Goal: Ask a question

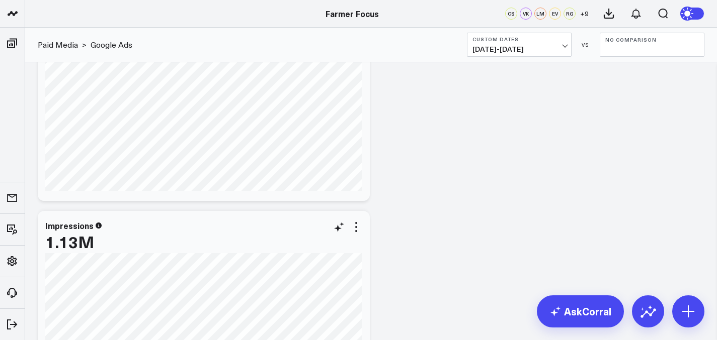
scroll to position [83, 0]
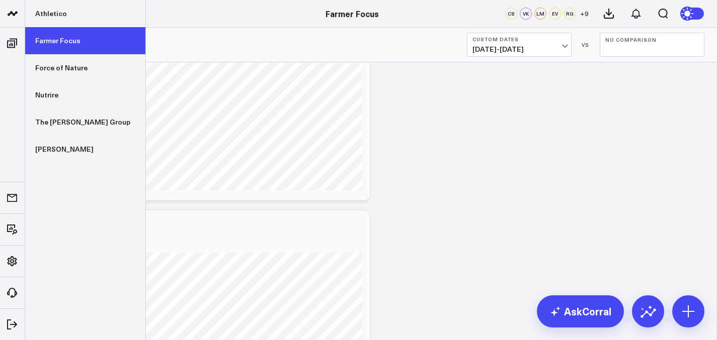
click at [51, 50] on link "Farmer Focus" at bounding box center [85, 40] width 120 height 27
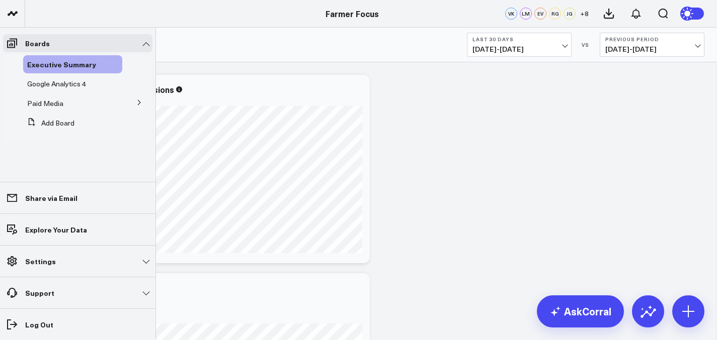
click at [137, 99] on button at bounding box center [139, 102] width 26 height 15
click at [64, 125] on span "Google Ads" at bounding box center [51, 122] width 36 height 10
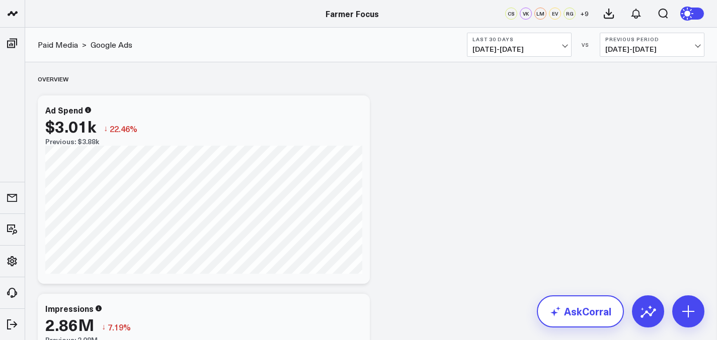
click at [561, 322] on link "AskCorral" at bounding box center [580, 312] width 87 height 32
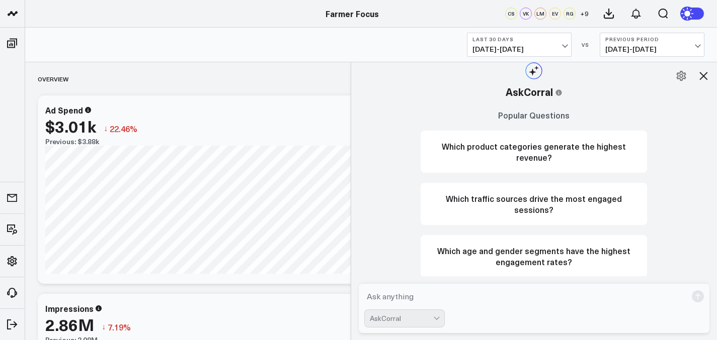
click at [501, 290] on textarea at bounding box center [525, 297] width 323 height 18
type textarea "What is my youtube spend for Janueary 2025"
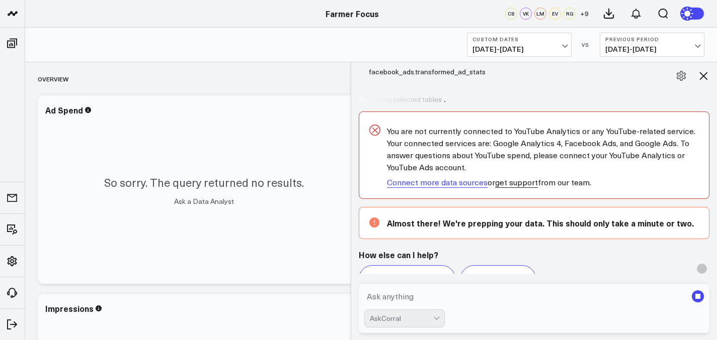
scroll to position [165, 0]
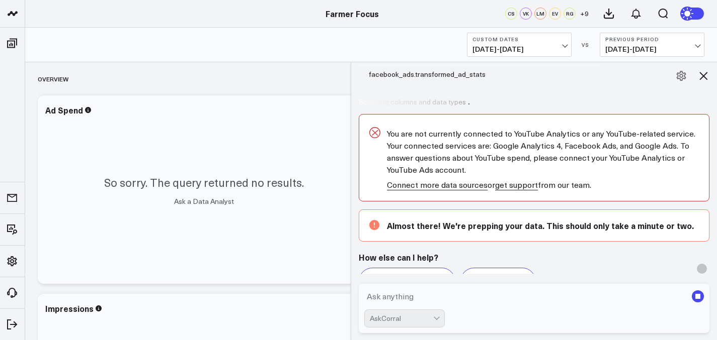
click at [697, 82] on button at bounding box center [702, 75] width 17 height 17
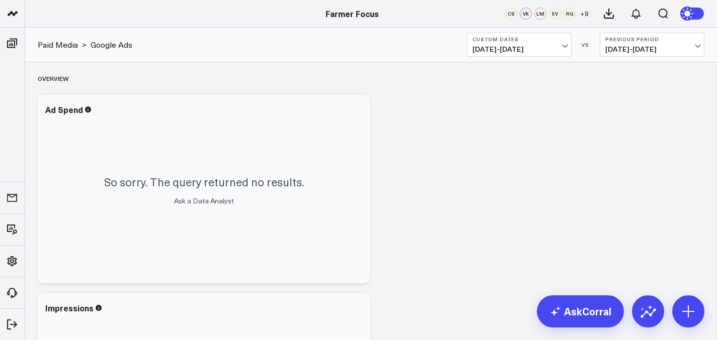
scroll to position [0, 0]
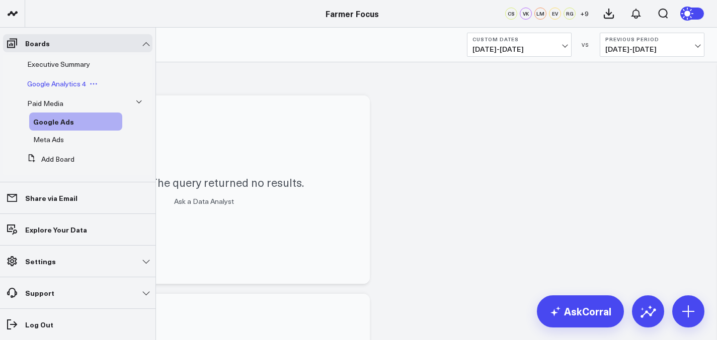
click at [75, 85] on span "Google Analytics 4" at bounding box center [56, 84] width 59 height 10
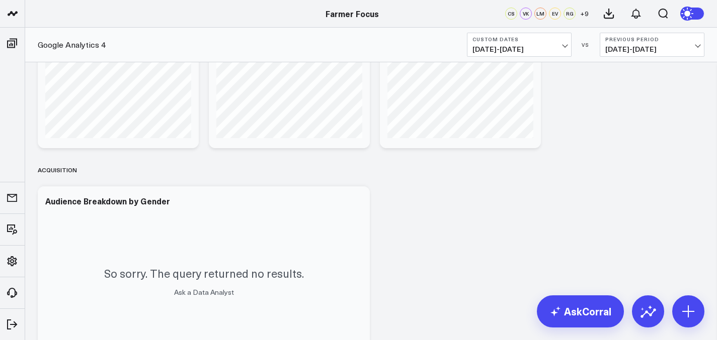
scroll to position [609, 0]
